Goal: Transaction & Acquisition: Purchase product/service

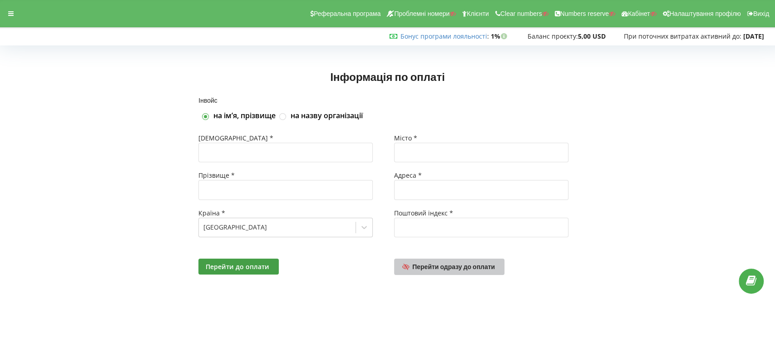
click at [472, 265] on span "Перейти одразу до оплати" at bounding box center [453, 266] width 83 height 8
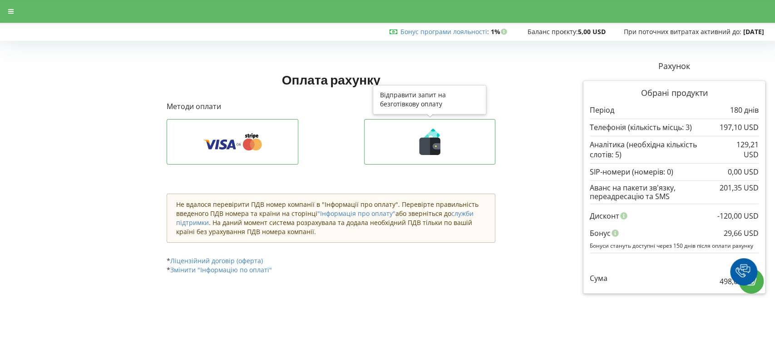
click at [435, 149] on icon at bounding box center [435, 146] width 10 height 17
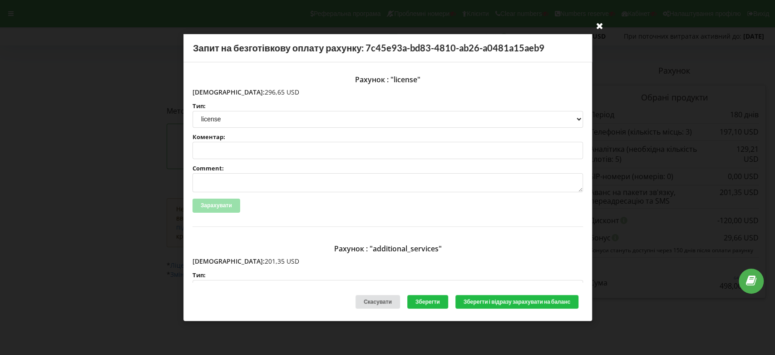
click at [598, 23] on icon at bounding box center [599, 25] width 15 height 15
